Goal: Information Seeking & Learning: Learn about a topic

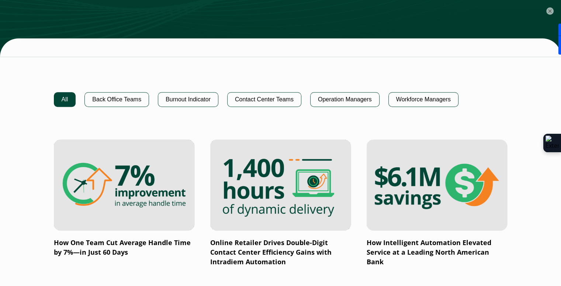
scroll to position [466, 0]
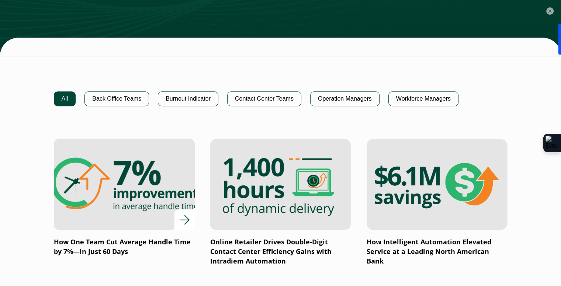
click at [179, 221] on div at bounding box center [124, 184] width 141 height 91
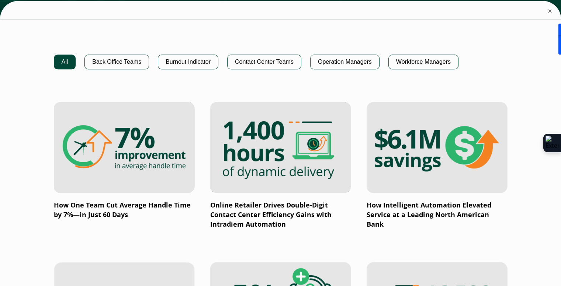
scroll to position [562, 0]
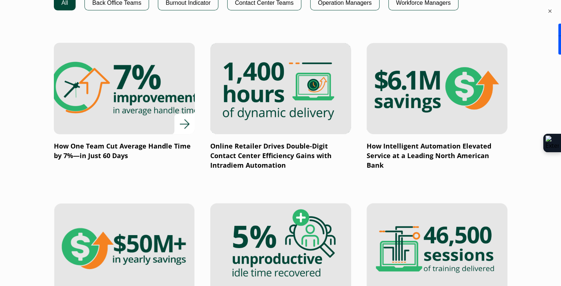
click at [117, 104] on img at bounding box center [123, 89] width 169 height 110
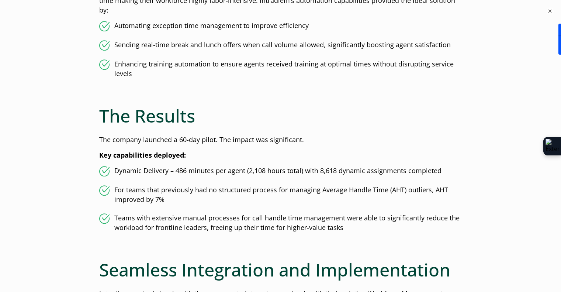
scroll to position [725, 0]
